Goal: Find specific page/section: Find specific page/section

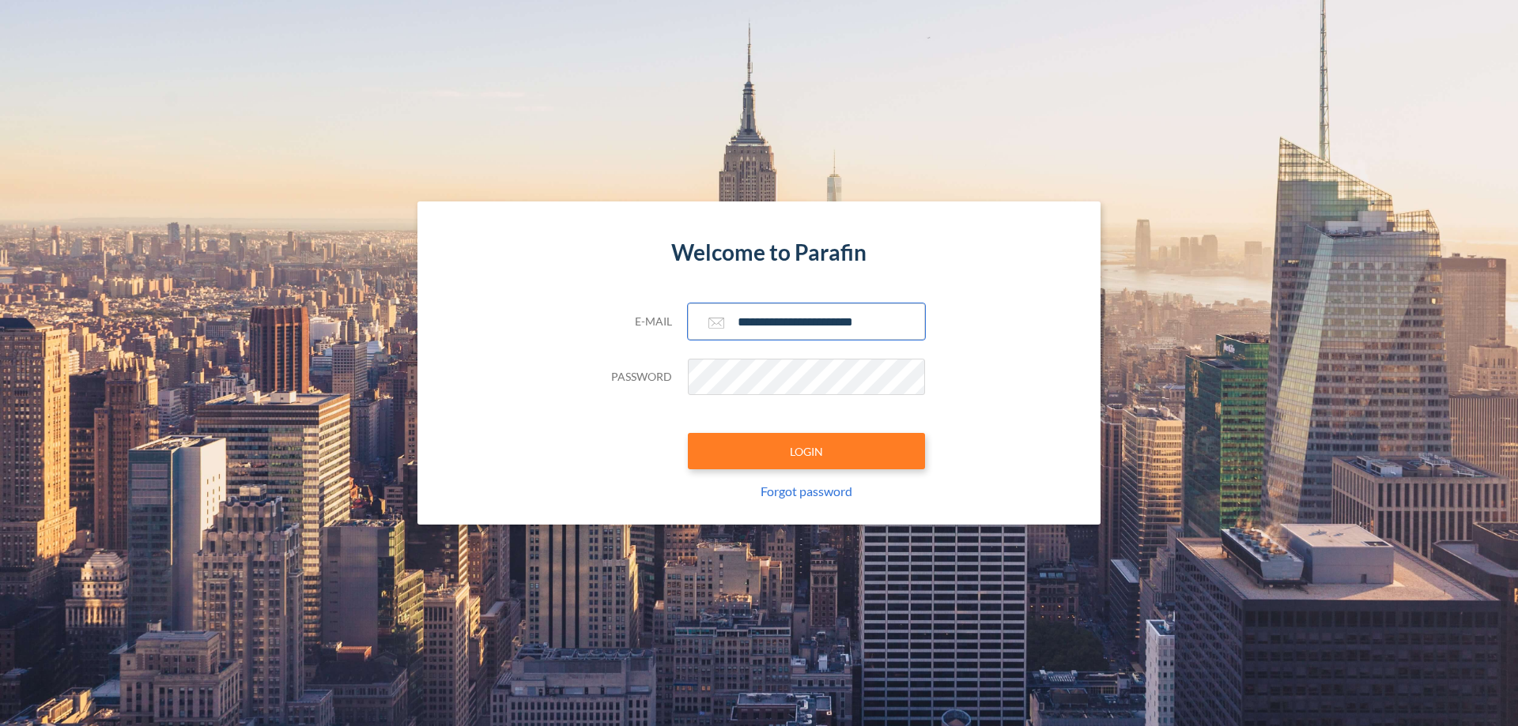
type input "**********"
click at [806, 451] on button "LOGIN" at bounding box center [806, 451] width 237 height 36
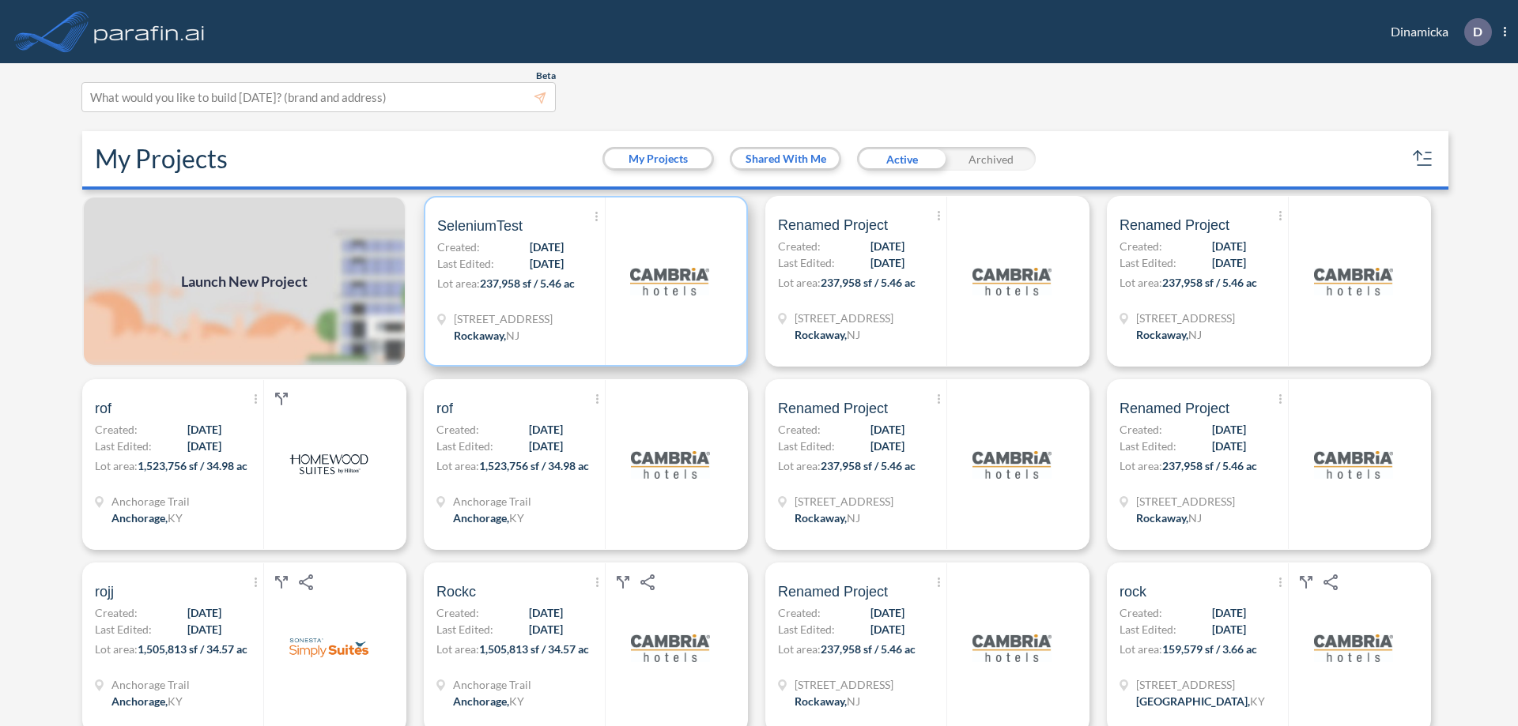
scroll to position [4, 0]
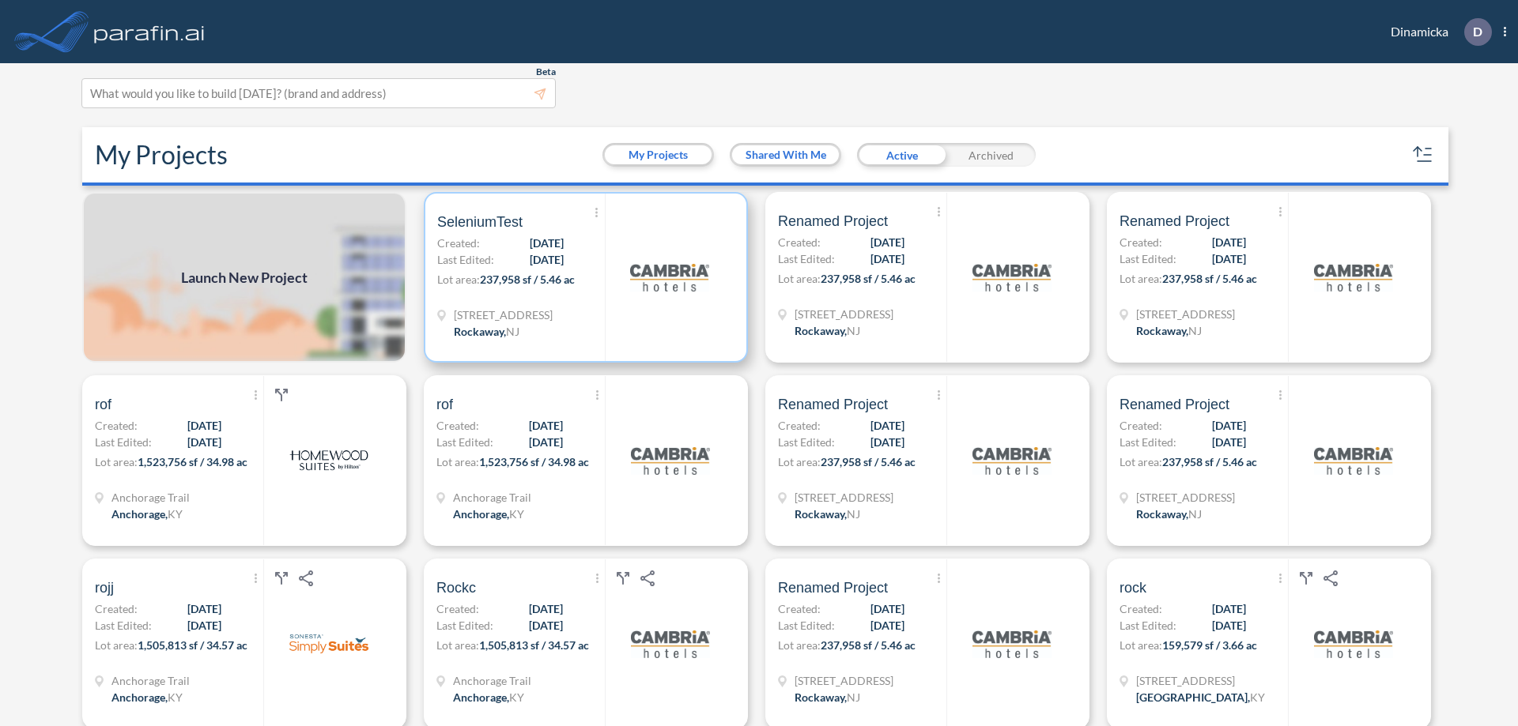
click at [583, 277] on p "Lot area: 237,958 sf / 5.46 ac" at bounding box center [521, 282] width 168 height 23
